Goal: Task Accomplishment & Management: Use online tool/utility

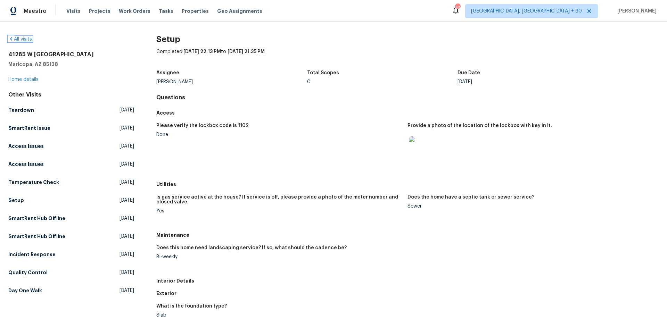
click at [10, 39] on icon at bounding box center [11, 39] width 6 height 6
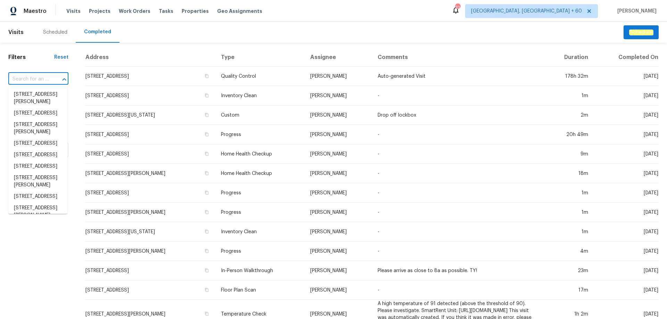
click at [26, 76] on input "text" at bounding box center [28, 79] width 41 height 11
paste input "[STREET_ADDRESS]"
type input "[STREET_ADDRESS]"
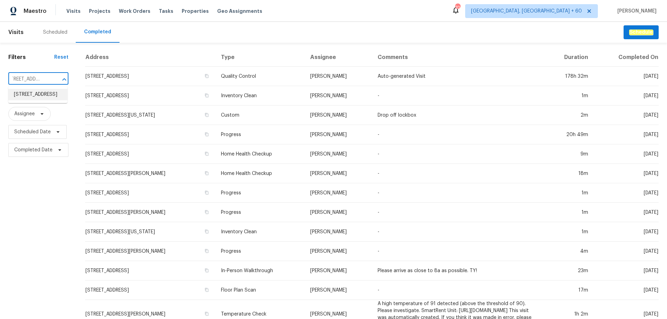
click at [41, 100] on li "[STREET_ADDRESS]" at bounding box center [37, 94] width 59 height 11
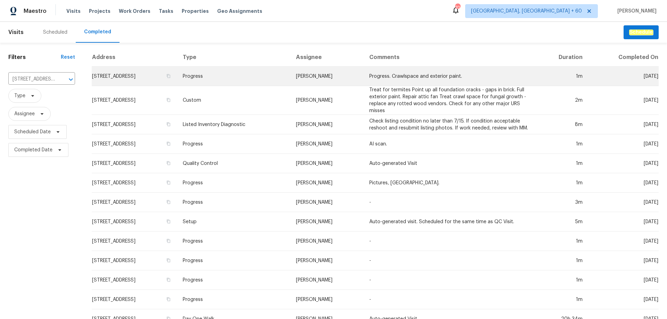
click at [244, 83] on td "Progress" at bounding box center [233, 76] width 113 height 19
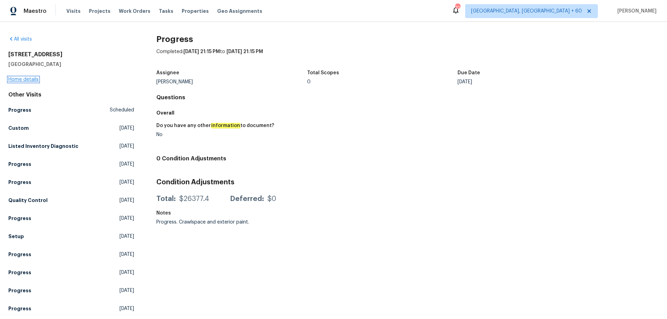
click at [24, 78] on link "Home details" at bounding box center [23, 79] width 30 height 5
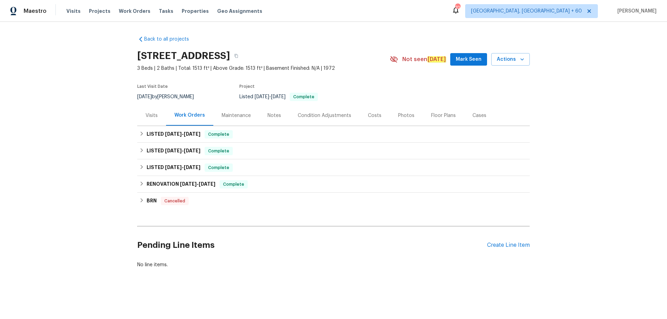
click at [403, 115] on div "Photos" at bounding box center [406, 115] width 16 height 7
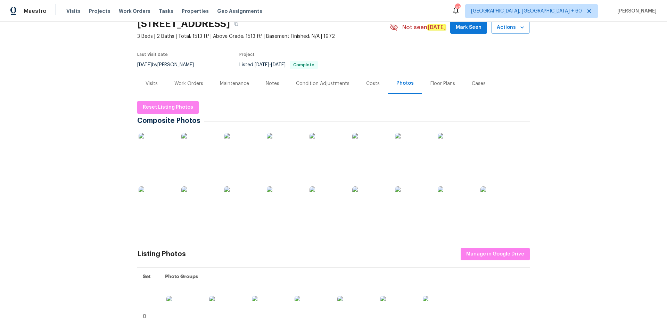
scroll to position [69, 0]
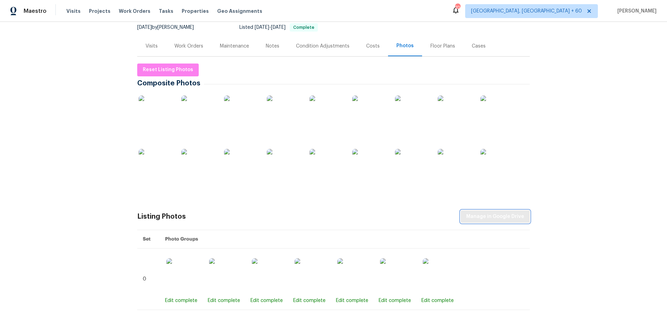
click at [499, 216] on span "Manage in Google Drive" at bounding box center [495, 217] width 58 height 9
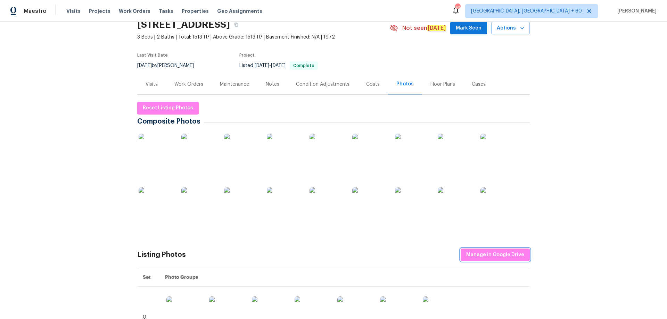
scroll to position [0, 0]
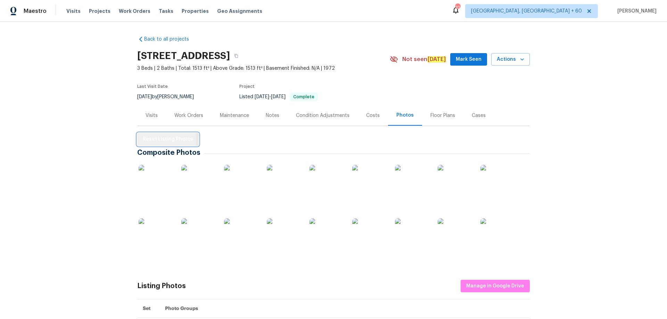
click at [162, 139] on span "Reset Listing Photos" at bounding box center [168, 139] width 50 height 9
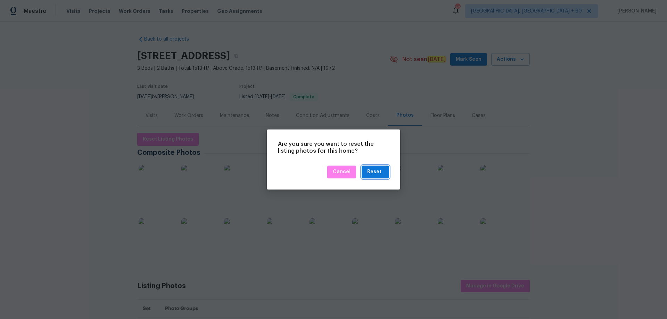
click at [375, 170] on div "Reset" at bounding box center [374, 172] width 14 height 9
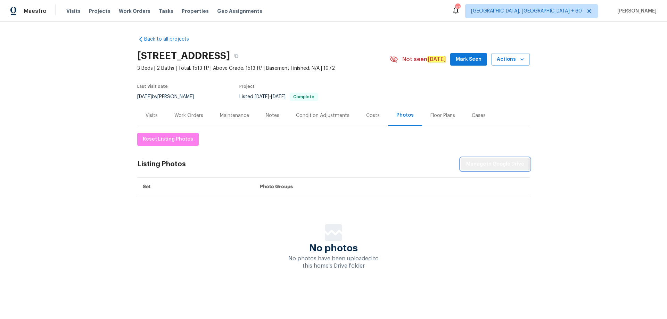
click at [488, 166] on span "Manage in Google Drive" at bounding box center [495, 164] width 58 height 9
